Goal: Information Seeking & Learning: Learn about a topic

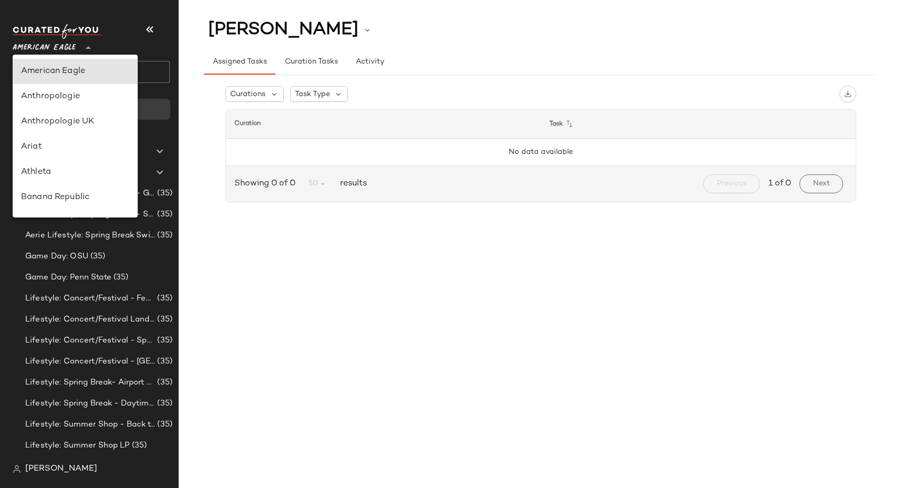
click at [76, 44] on div "American Eagle **" at bounding box center [46, 41] width 67 height 26
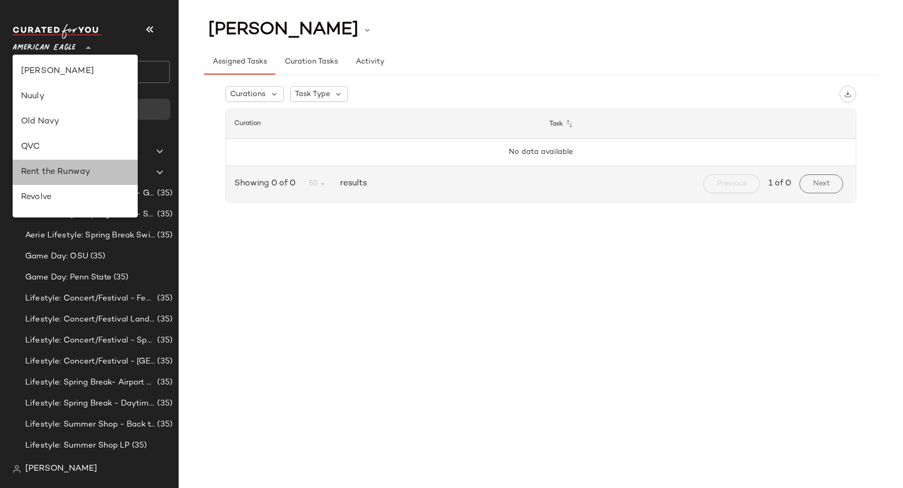
click at [67, 173] on div "Rent the Runway" at bounding box center [75, 172] width 108 height 13
type input "**"
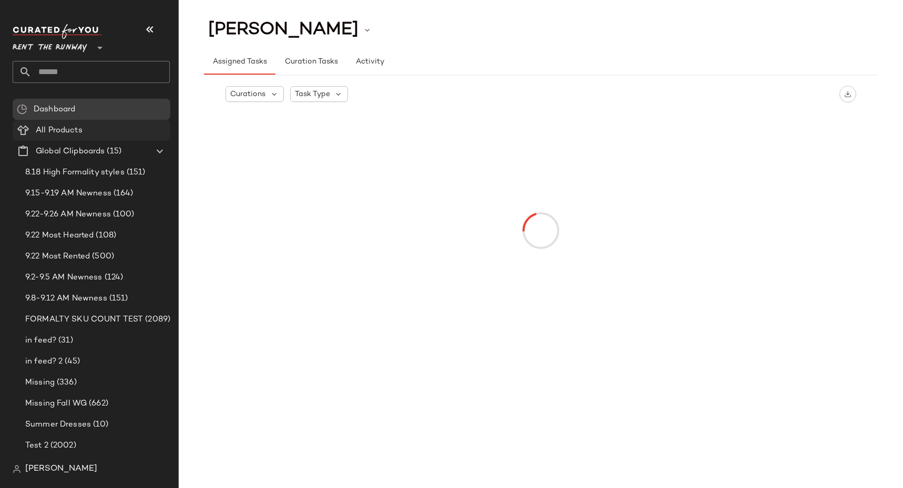
click at [114, 127] on div "All Products" at bounding box center [99, 131] width 133 height 12
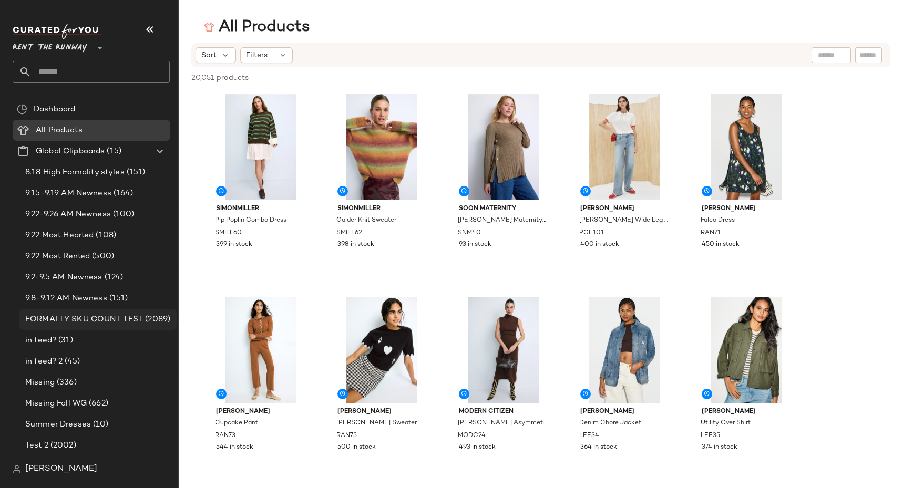
click at [119, 325] on span "FORMALTY SKU COUNT TEST" at bounding box center [84, 320] width 118 height 12
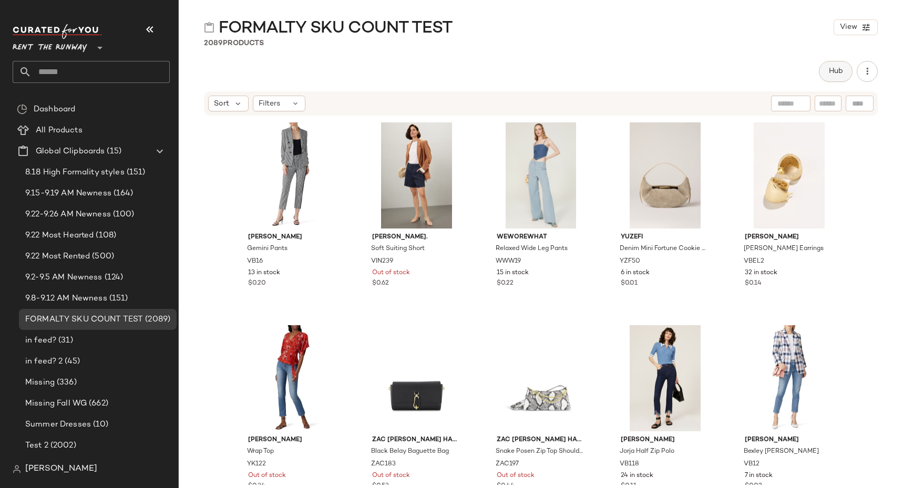
click at [832, 75] on span "Hub" at bounding box center [835, 71] width 15 height 8
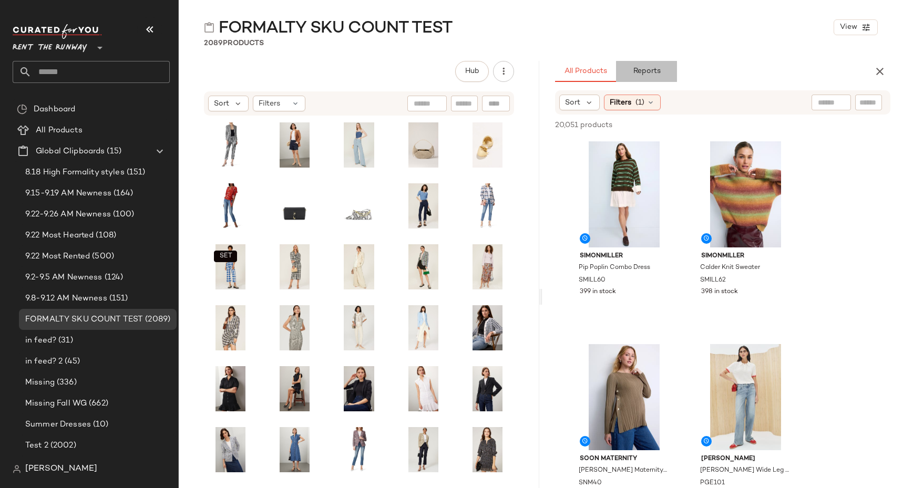
click at [647, 71] on span "Reports" at bounding box center [646, 71] width 28 height 8
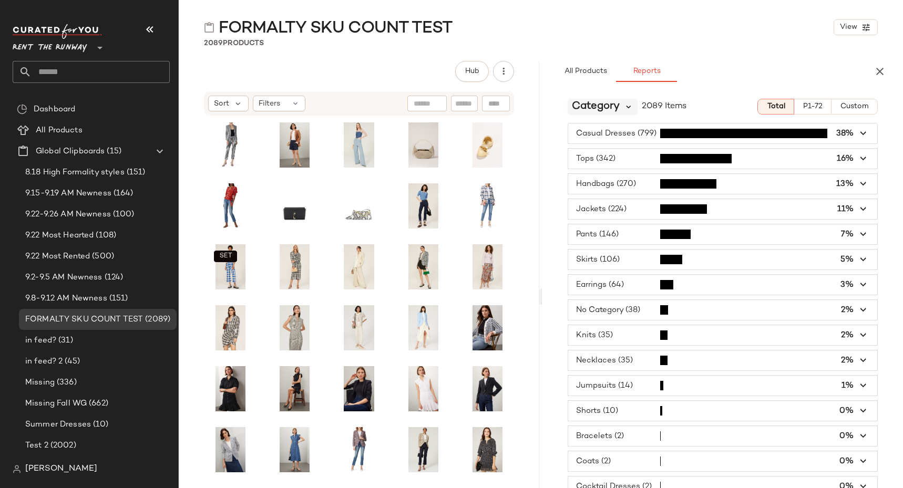
click at [626, 107] on icon at bounding box center [628, 106] width 9 height 9
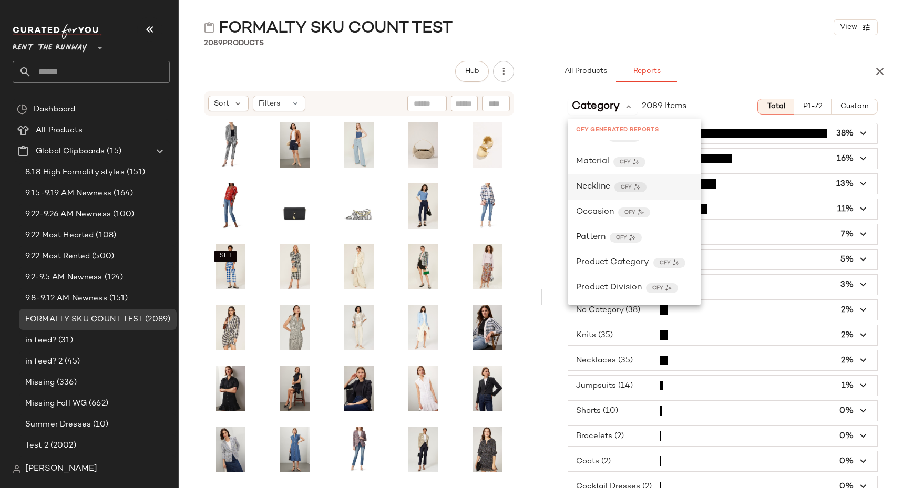
scroll to position [976, 0]
click at [593, 185] on span "Formality" at bounding box center [595, 187] width 39 height 13
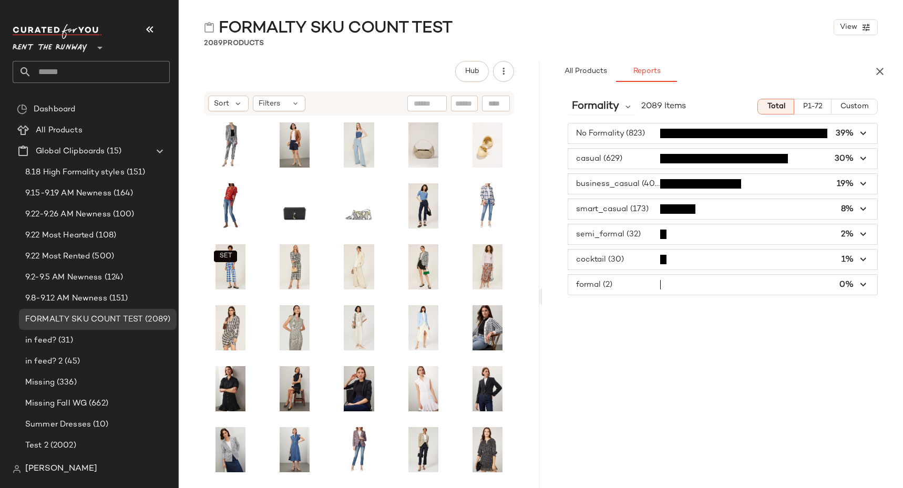
click at [631, 374] on div "Formality 2089 Items Total P1-72 Custom No Formality (823) 39% casual (629) 30%…" at bounding box center [722, 311] width 360 height 442
click at [634, 138] on span "button" at bounding box center [722, 133] width 309 height 20
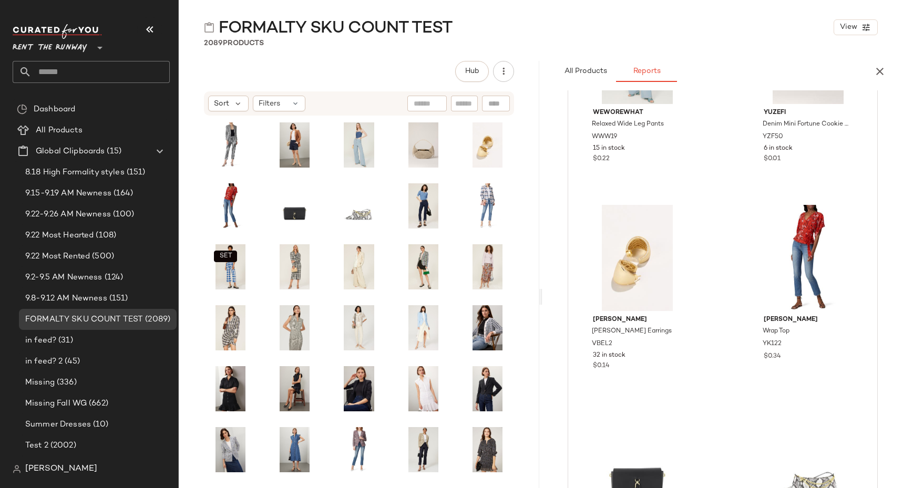
scroll to position [0, 0]
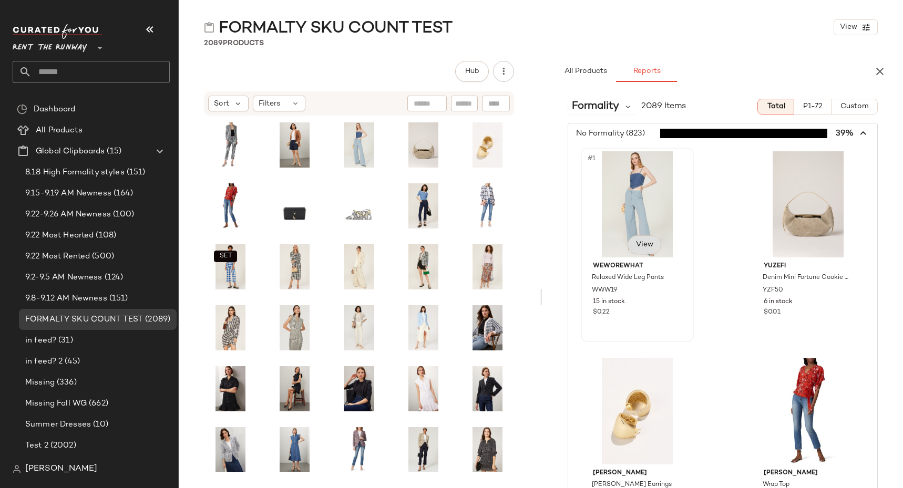
click at [647, 243] on span "View" at bounding box center [644, 245] width 18 height 8
click at [647, 242] on span "View" at bounding box center [644, 245] width 18 height 8
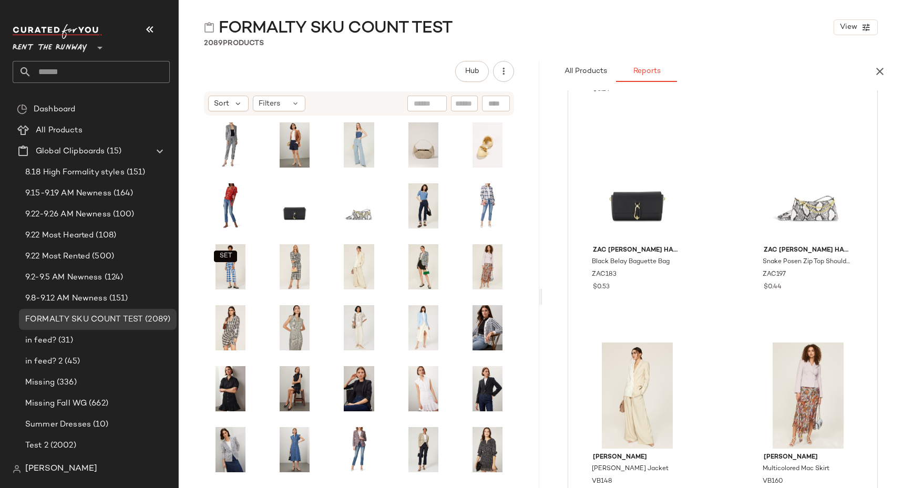
scroll to position [435, 0]
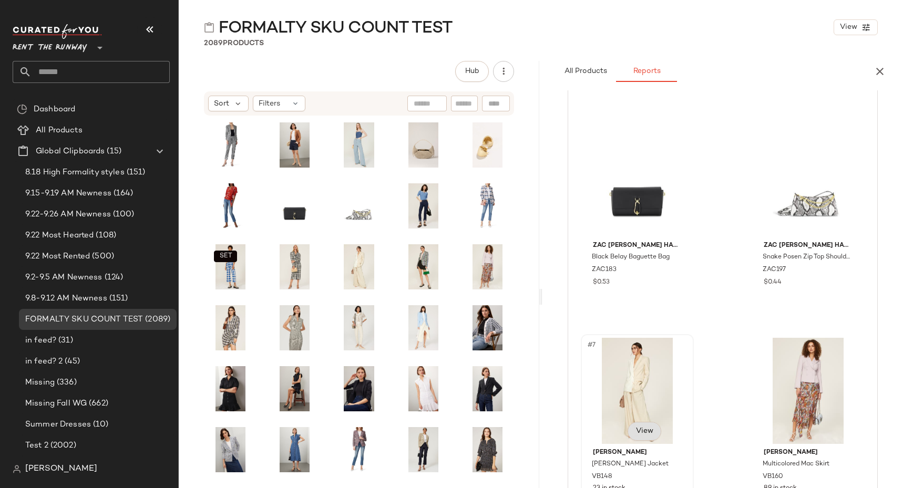
click at [639, 431] on span "View" at bounding box center [644, 431] width 18 height 8
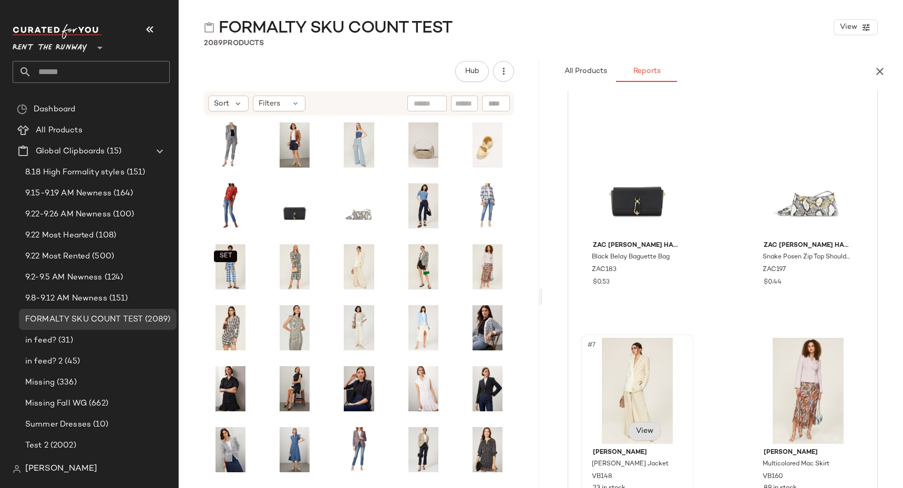
click at [639, 431] on span "View" at bounding box center [644, 431] width 18 height 8
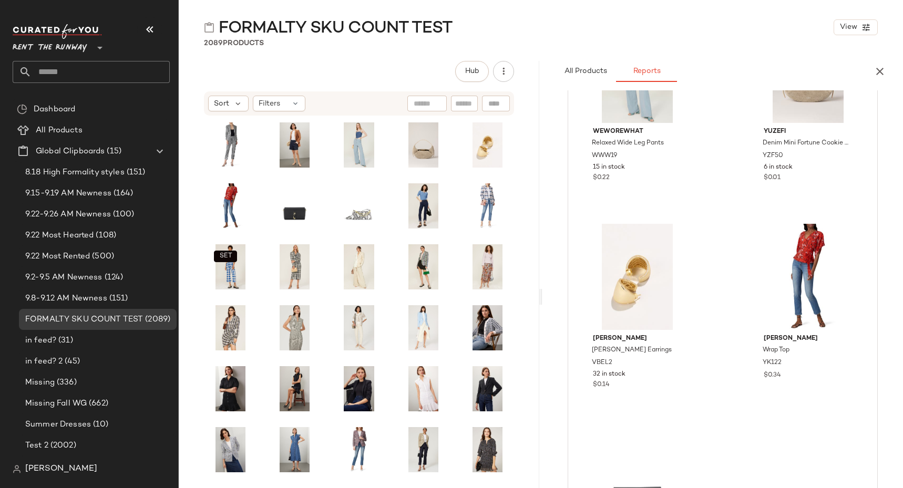
scroll to position [0, 0]
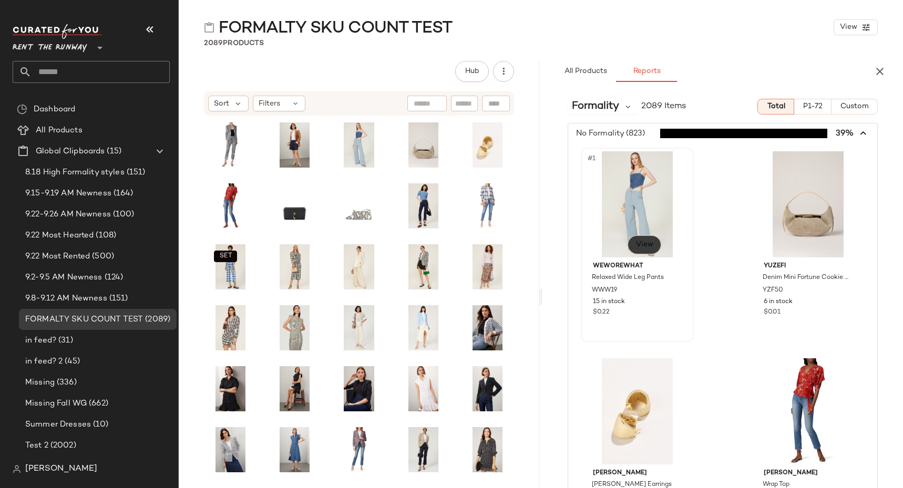
click at [644, 245] on span "View" at bounding box center [644, 245] width 18 height 8
click at [61, 255] on span "9.22 Most Rented" at bounding box center [57, 257] width 65 height 12
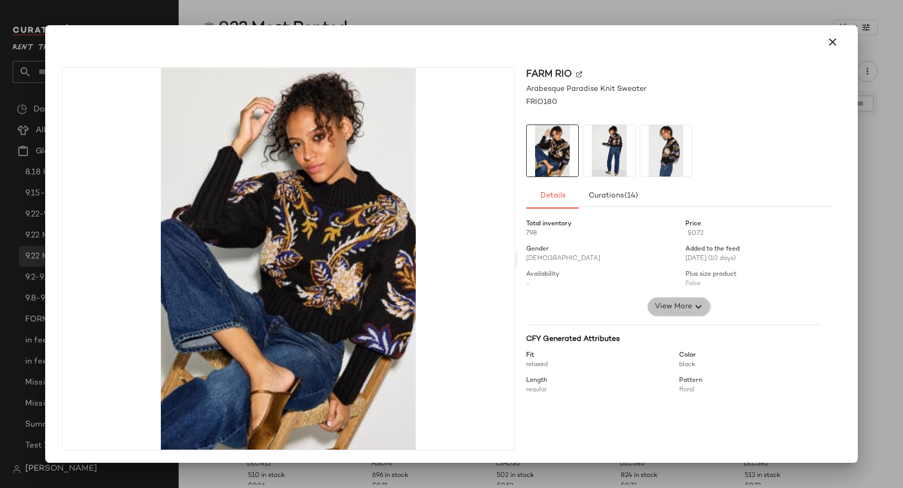
click at [666, 304] on span "View More" at bounding box center [673, 307] width 38 height 13
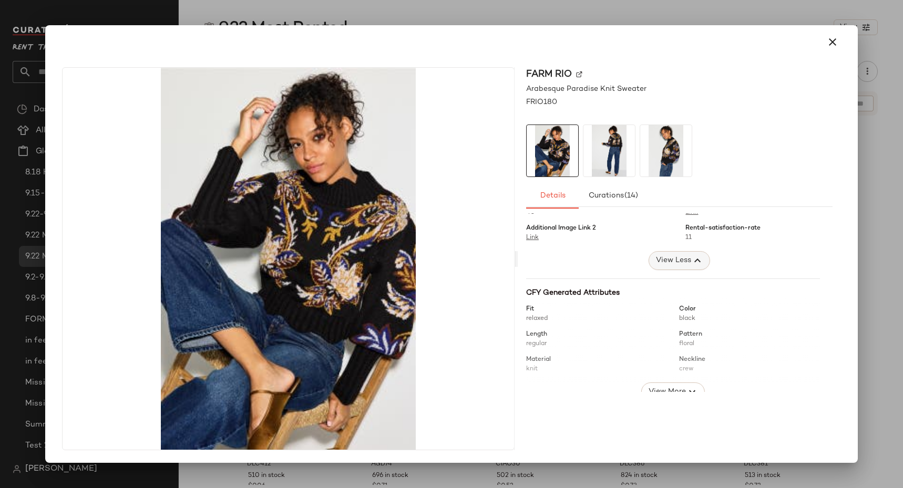
scroll to position [506, 0]
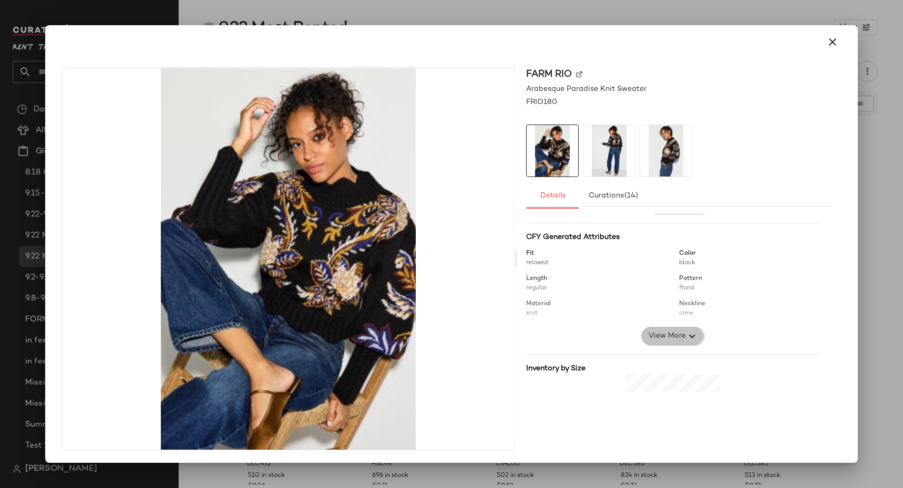
click at [648, 340] on span "View More" at bounding box center [666, 336] width 38 height 13
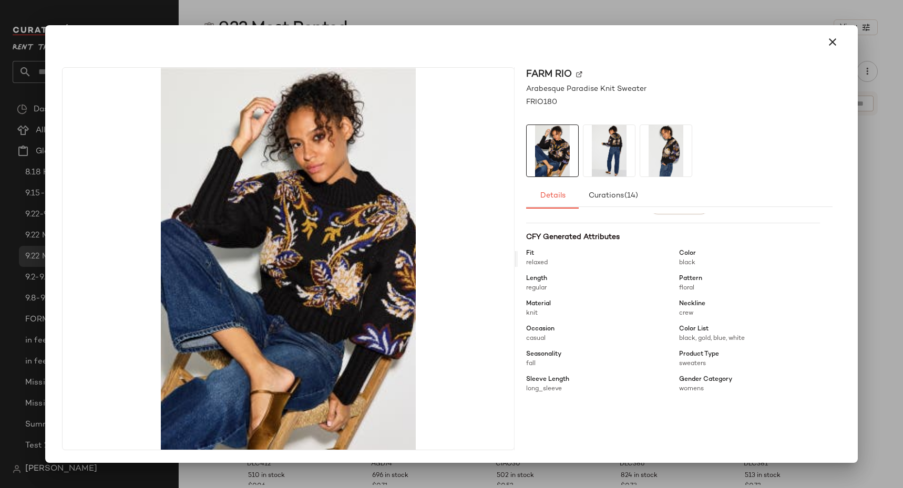
scroll to position [0, 0]
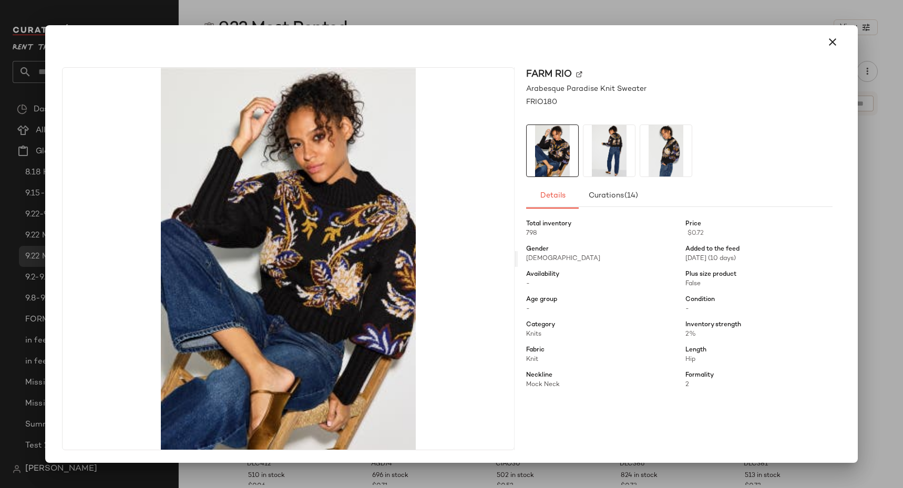
click at [889, 238] on div at bounding box center [451, 244] width 903 height 488
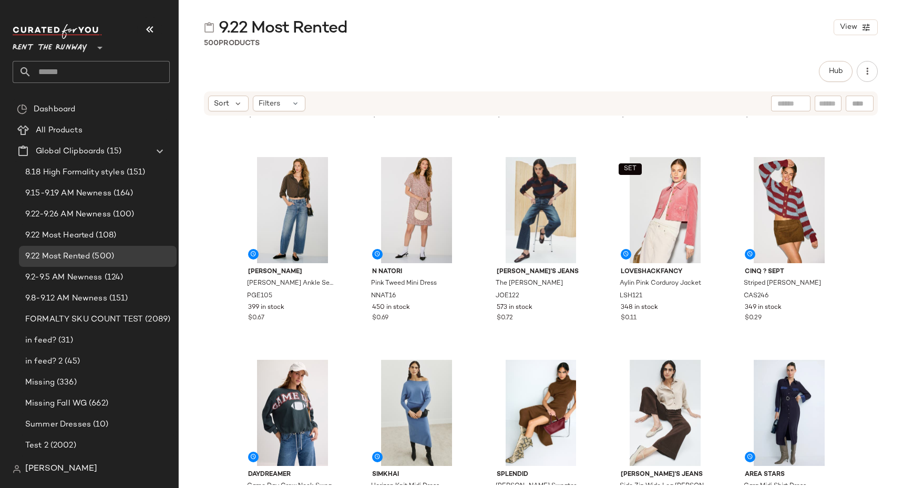
scroll to position [708, 0]
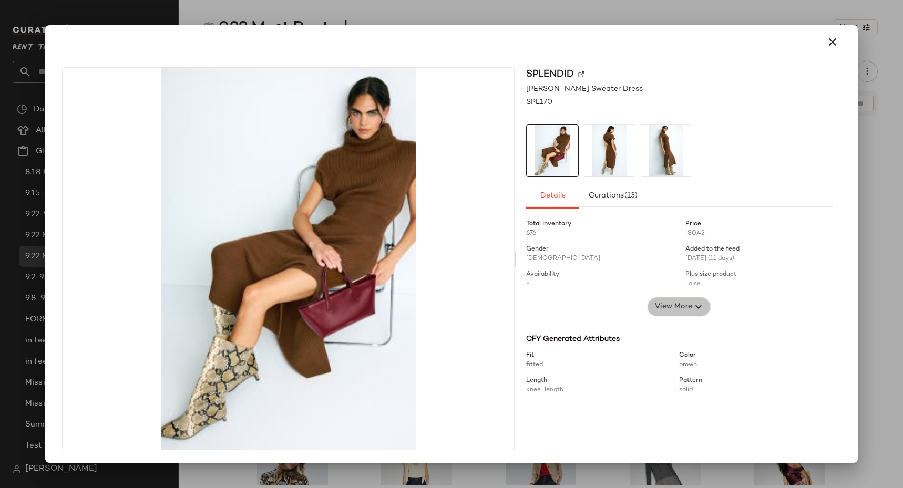
click at [669, 310] on span "View More" at bounding box center [673, 307] width 38 height 13
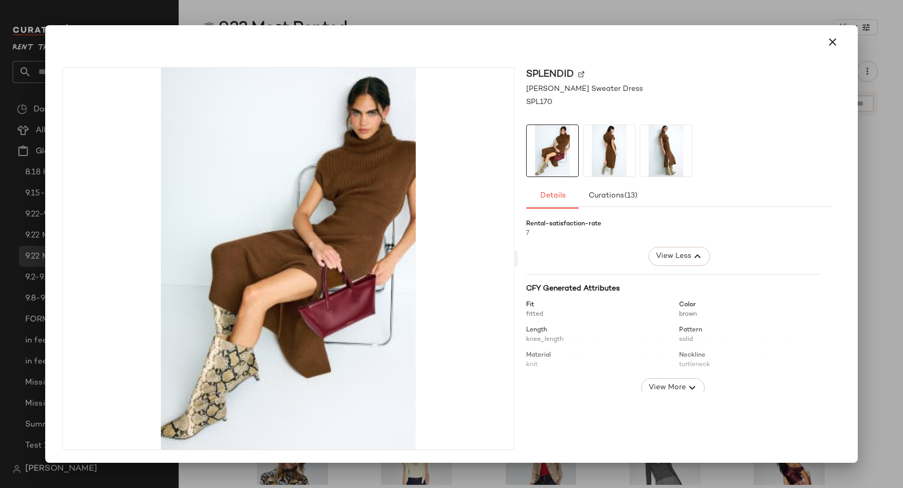
scroll to position [631, 0]
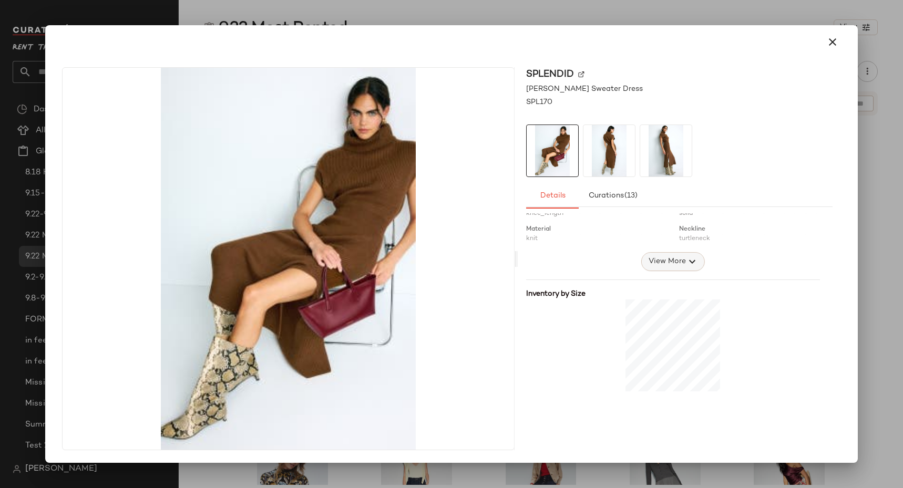
click at [656, 260] on span "View More" at bounding box center [666, 261] width 38 height 13
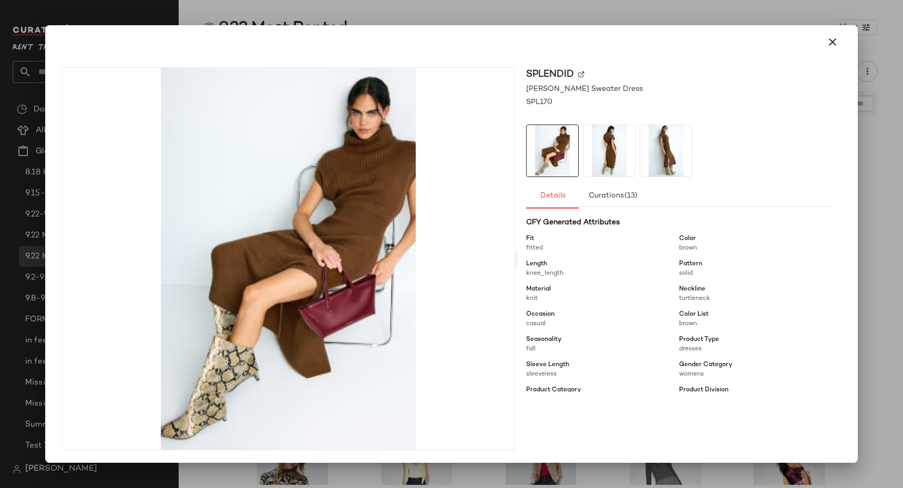
scroll to position [842, 0]
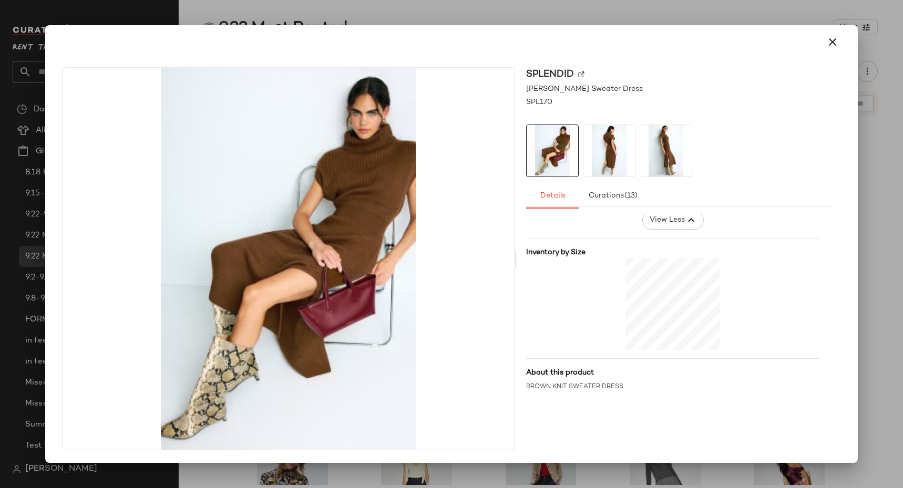
click at [307, 239] on img at bounding box center [288, 259] width 451 height 382
click at [832, 46] on icon "button" at bounding box center [832, 42] width 13 height 13
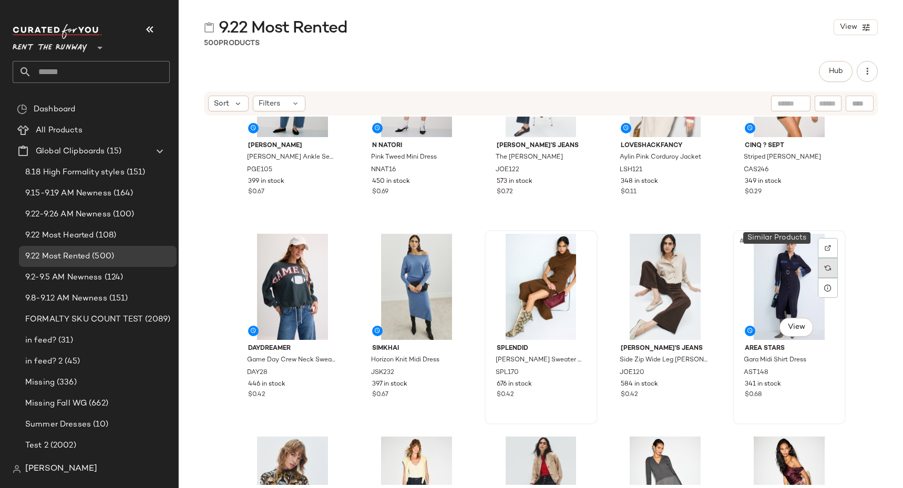
scroll to position [961, 0]
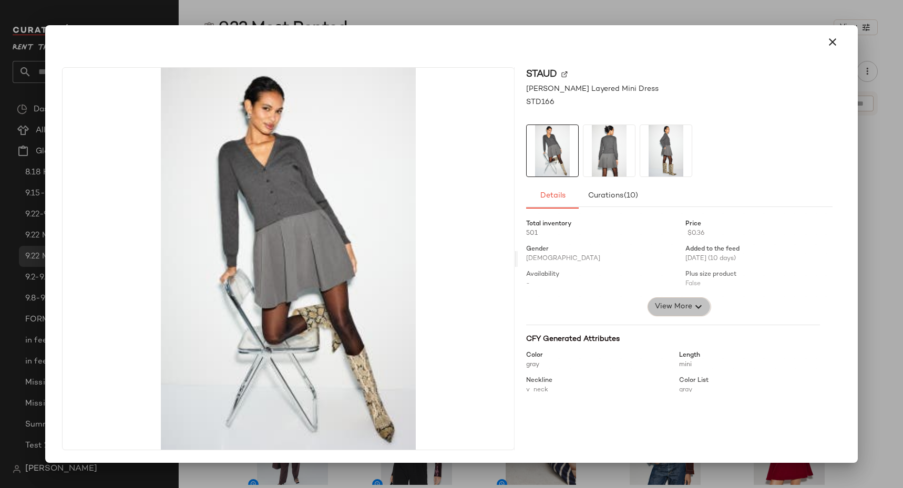
click at [659, 309] on span "View More" at bounding box center [673, 307] width 38 height 13
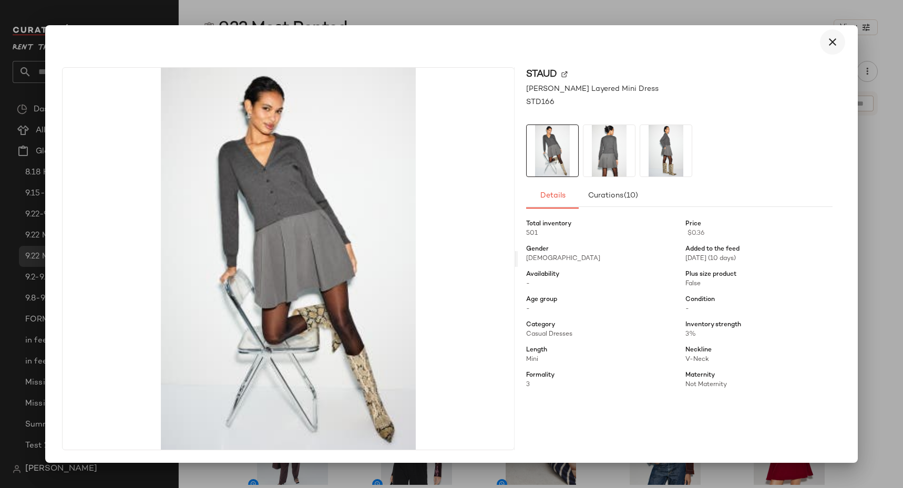
click at [840, 47] on button "button" at bounding box center [832, 41] width 25 height 25
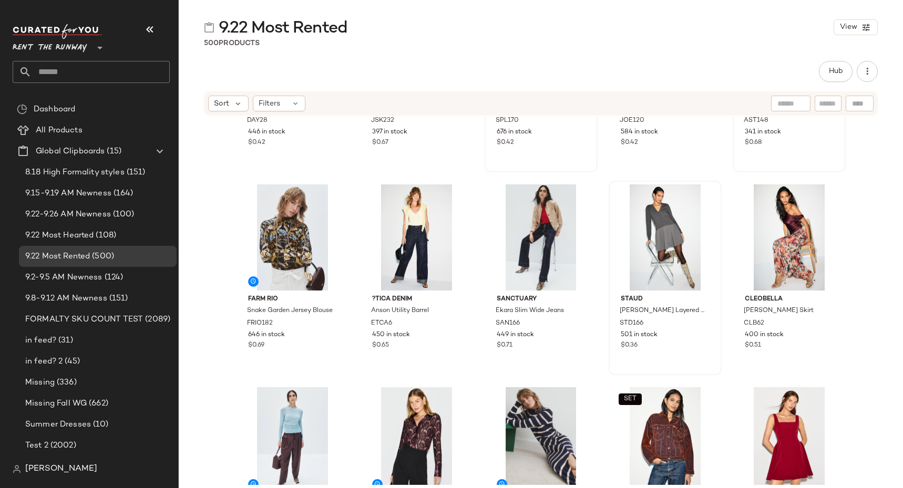
click at [310, 79] on div "Hub" at bounding box center [541, 71] width 674 height 21
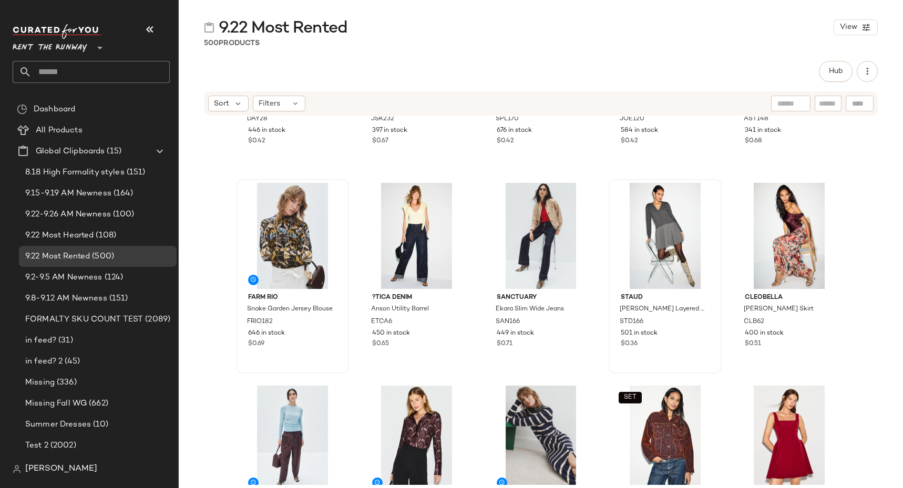
scroll to position [881, 0]
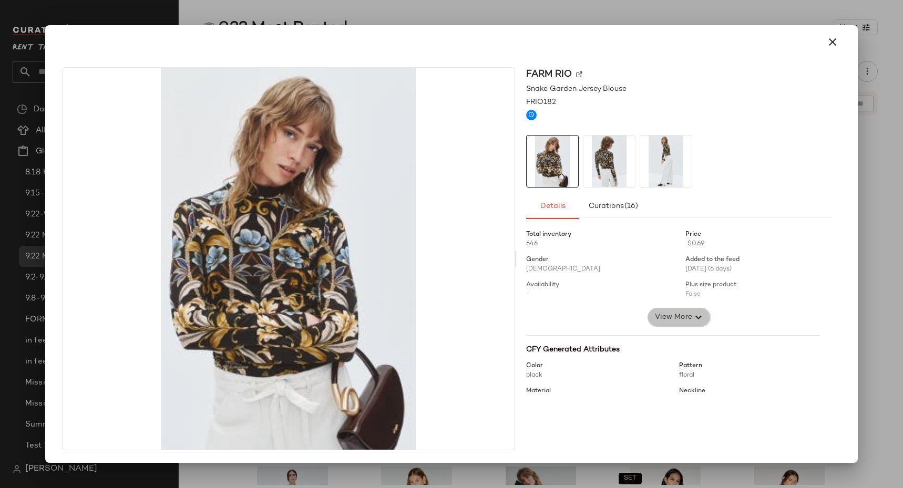
click at [679, 324] on button "View More" at bounding box center [678, 317] width 63 height 19
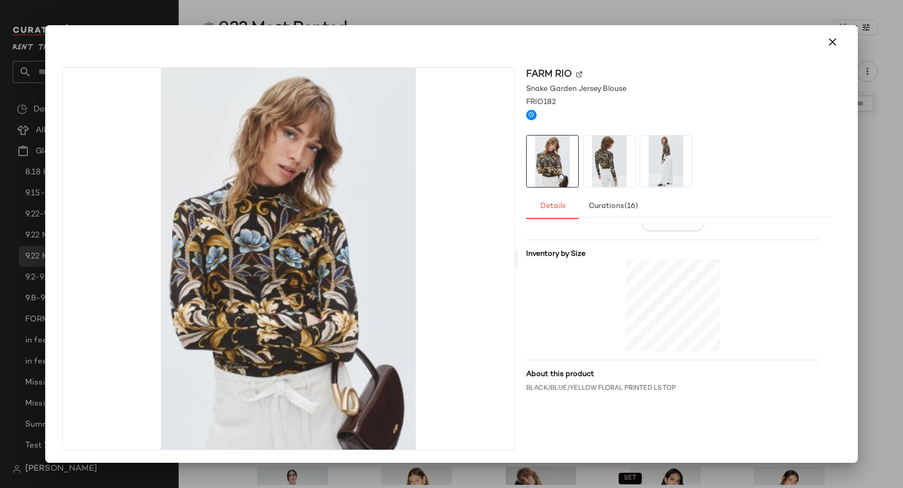
scroll to position [504, 0]
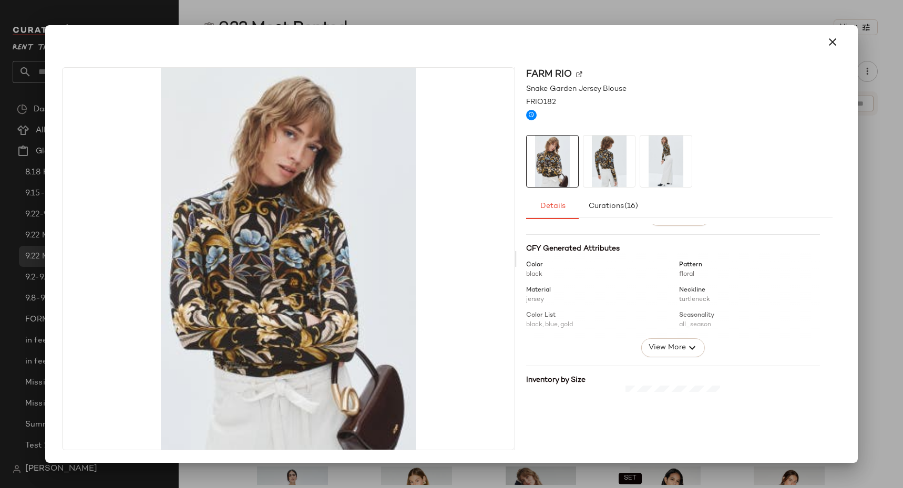
click at [34, 156] on div at bounding box center [451, 244] width 903 height 488
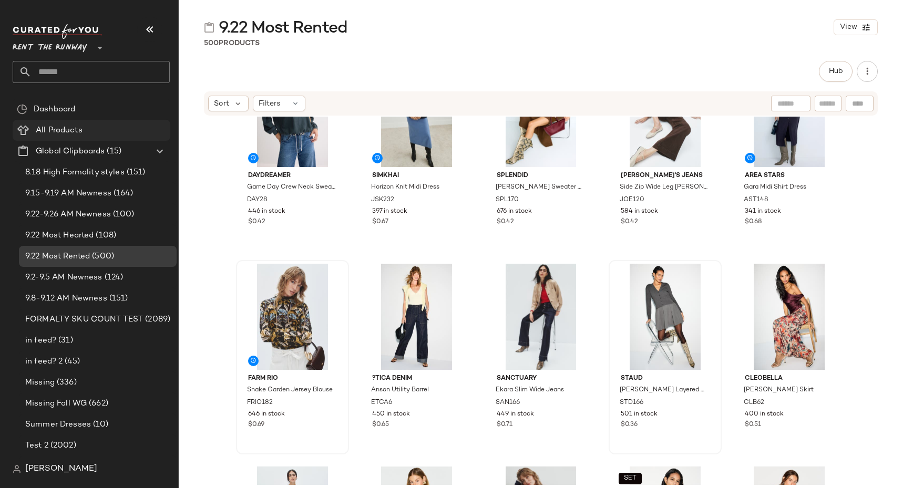
click at [45, 127] on span "All Products" at bounding box center [59, 131] width 47 height 12
